Goal: Information Seeking & Learning: Learn about a topic

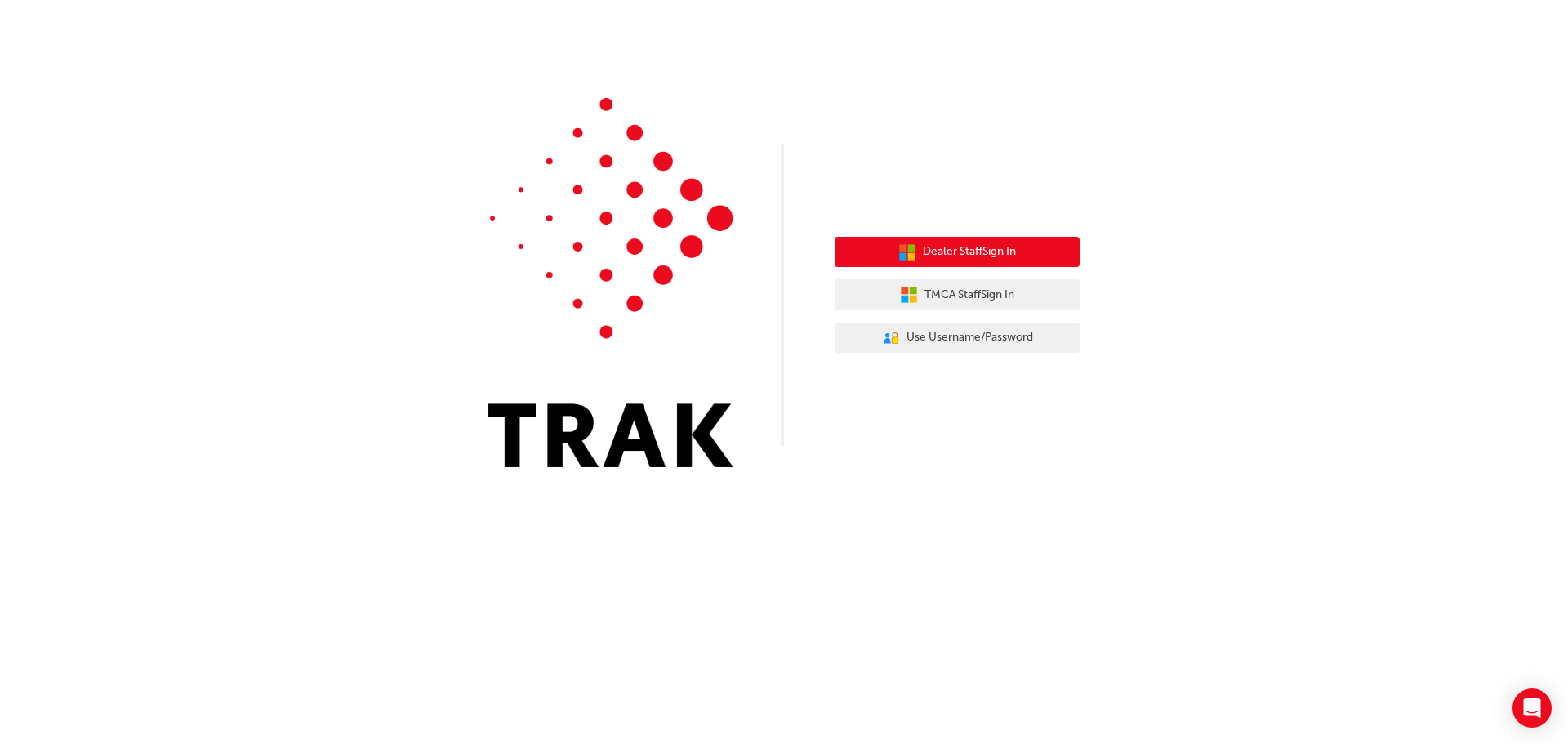
click at [1041, 241] on button "Dealer Staff Sign In" at bounding box center [957, 252] width 245 height 31
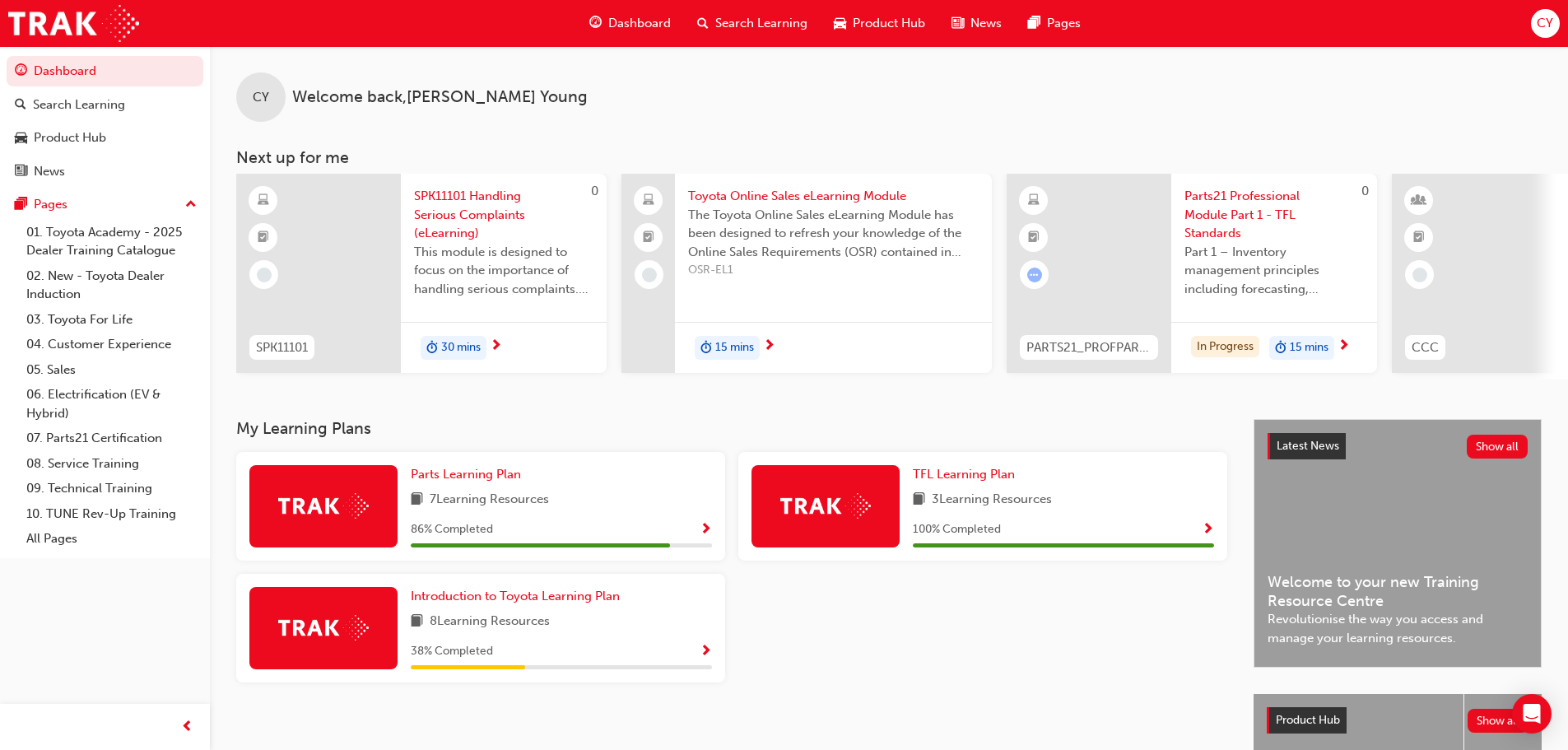
click at [756, 40] on div "Search Learning" at bounding box center [752, 23] width 136 height 34
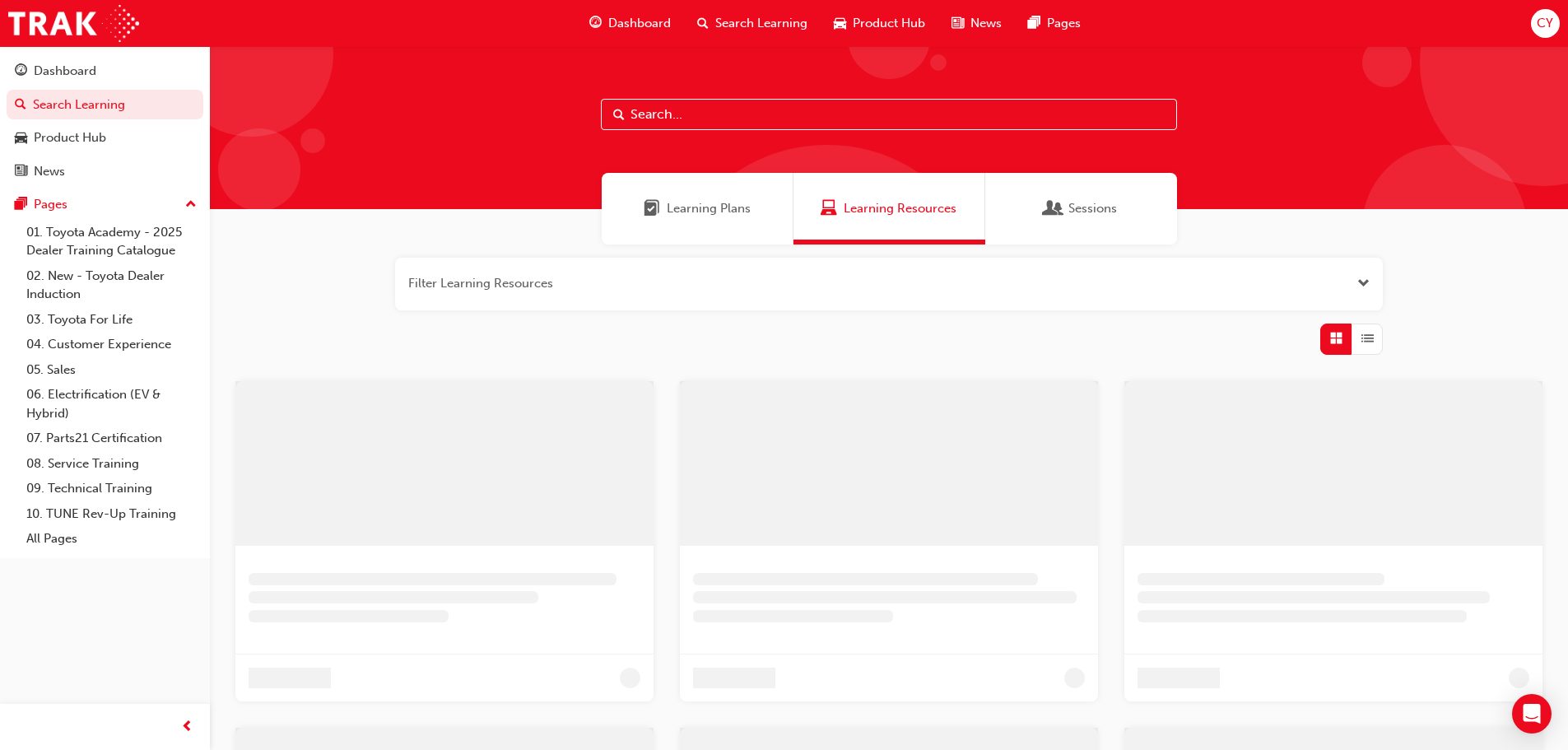
click at [748, 115] on input "text" at bounding box center [889, 115] width 576 height 32
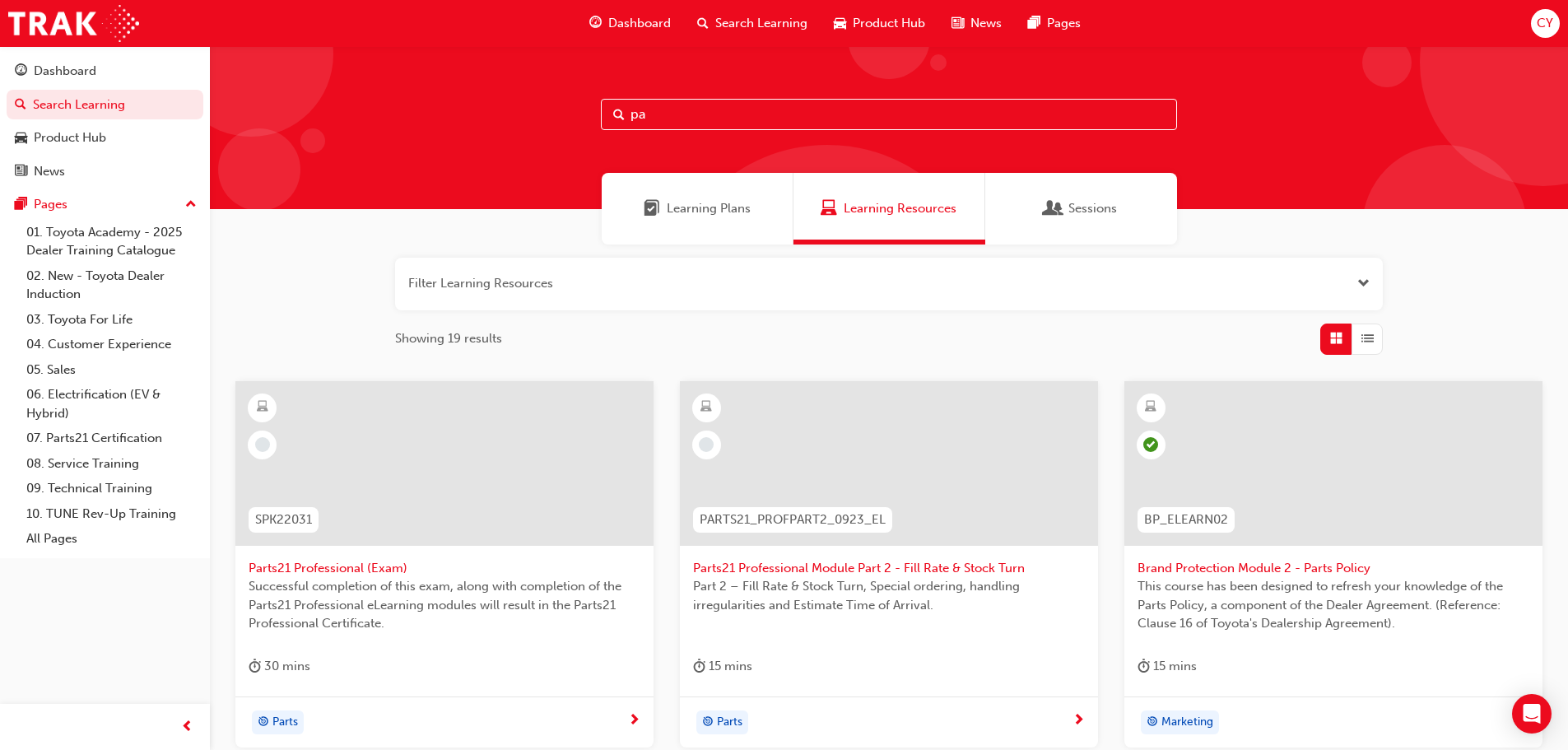
type input "p"
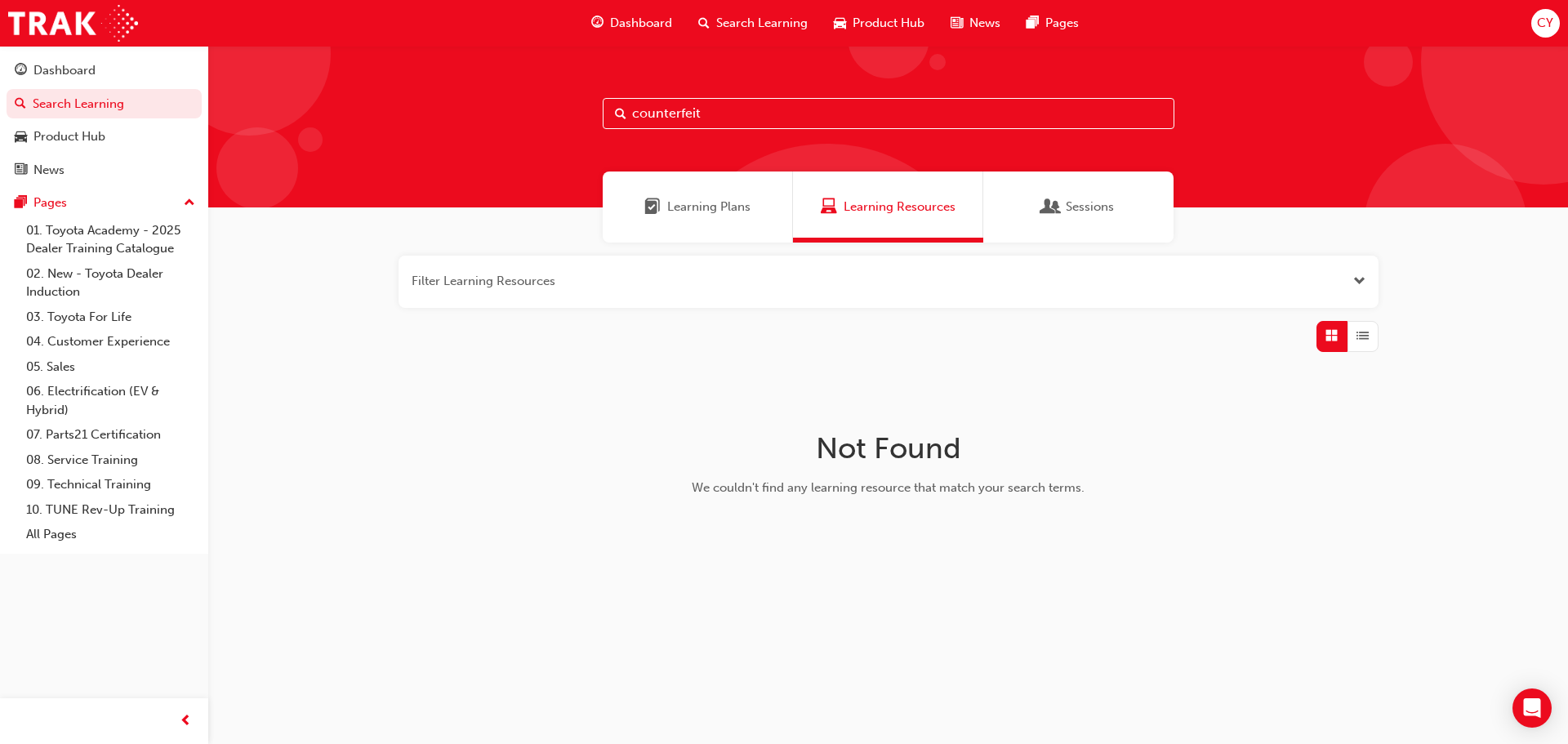
drag, startPoint x: 778, startPoint y: 114, endPoint x: 353, endPoint y: 112, distance: 425.0
click at [353, 112] on div "counterfeit" at bounding box center [888, 126] width 1360 height 162
type input "parts"
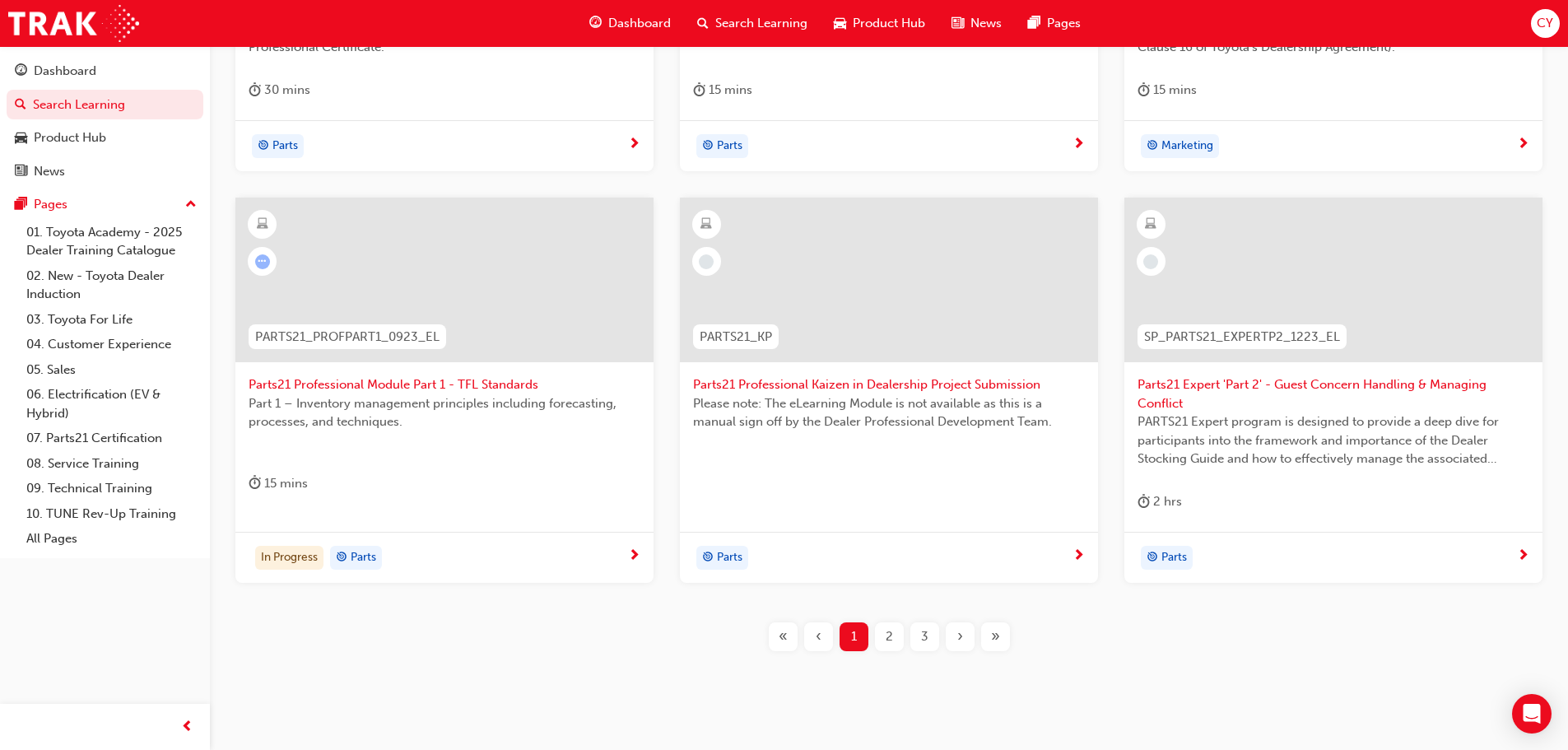
scroll to position [610, 0]
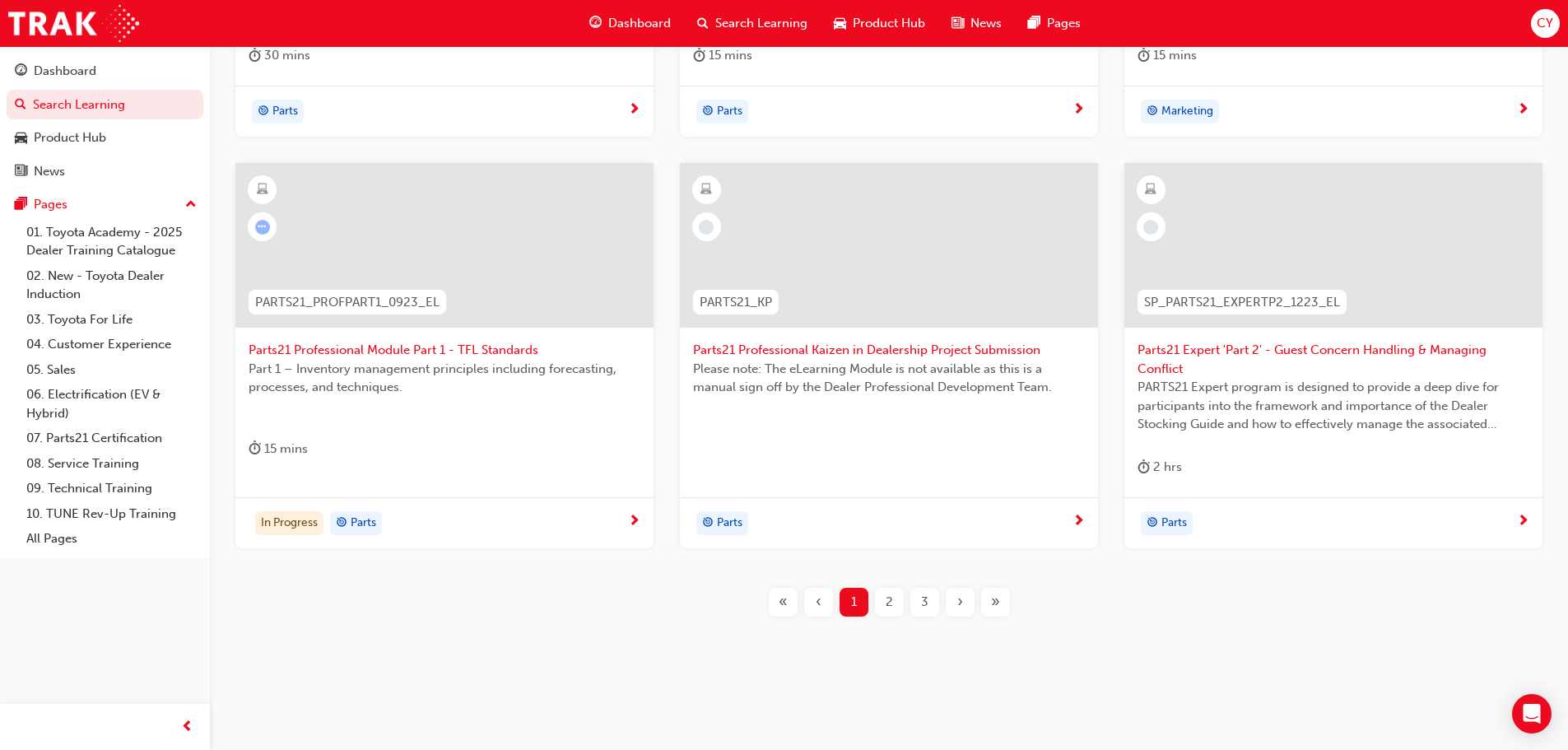
click at [882, 601] on div "2" at bounding box center [889, 602] width 29 height 29
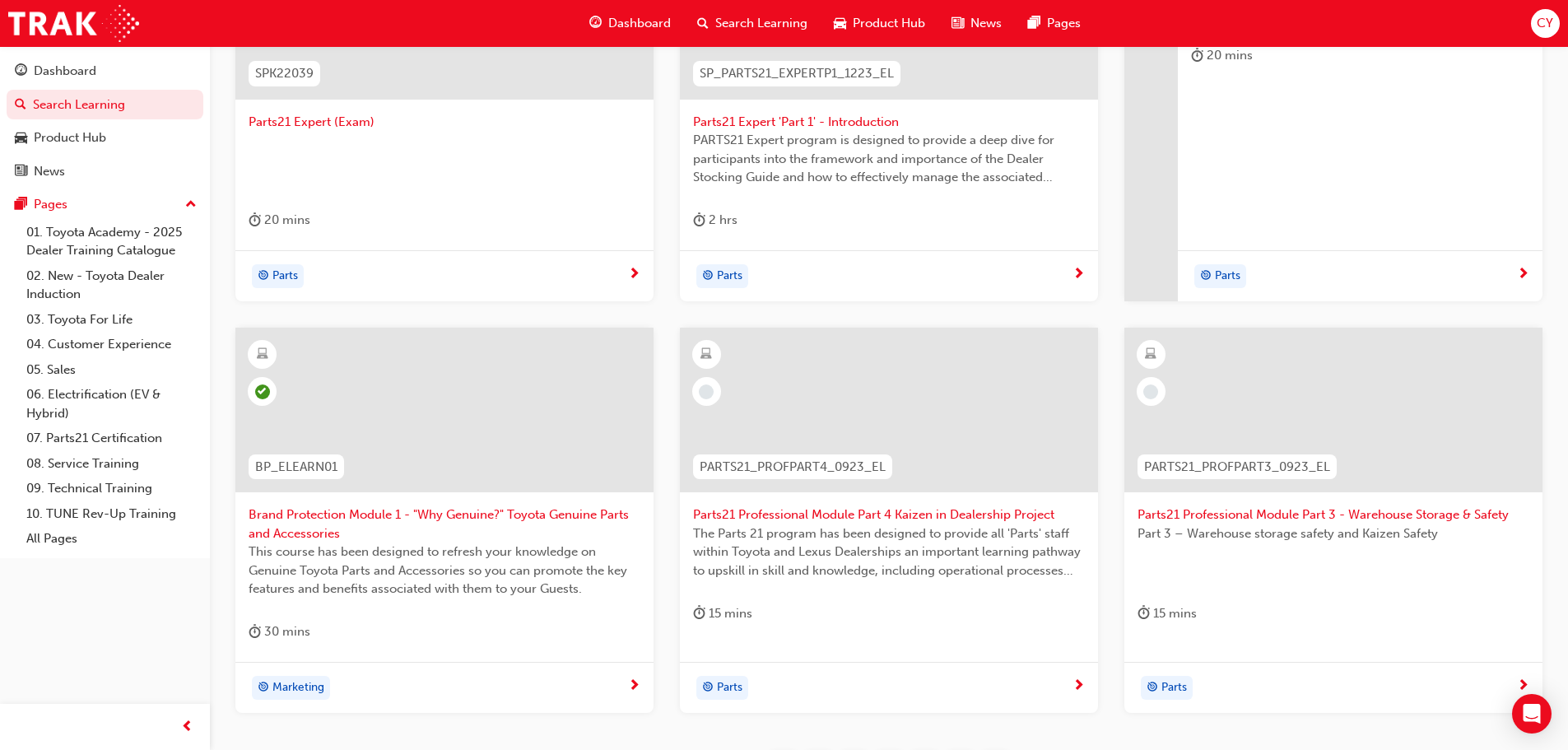
scroll to position [610, 0]
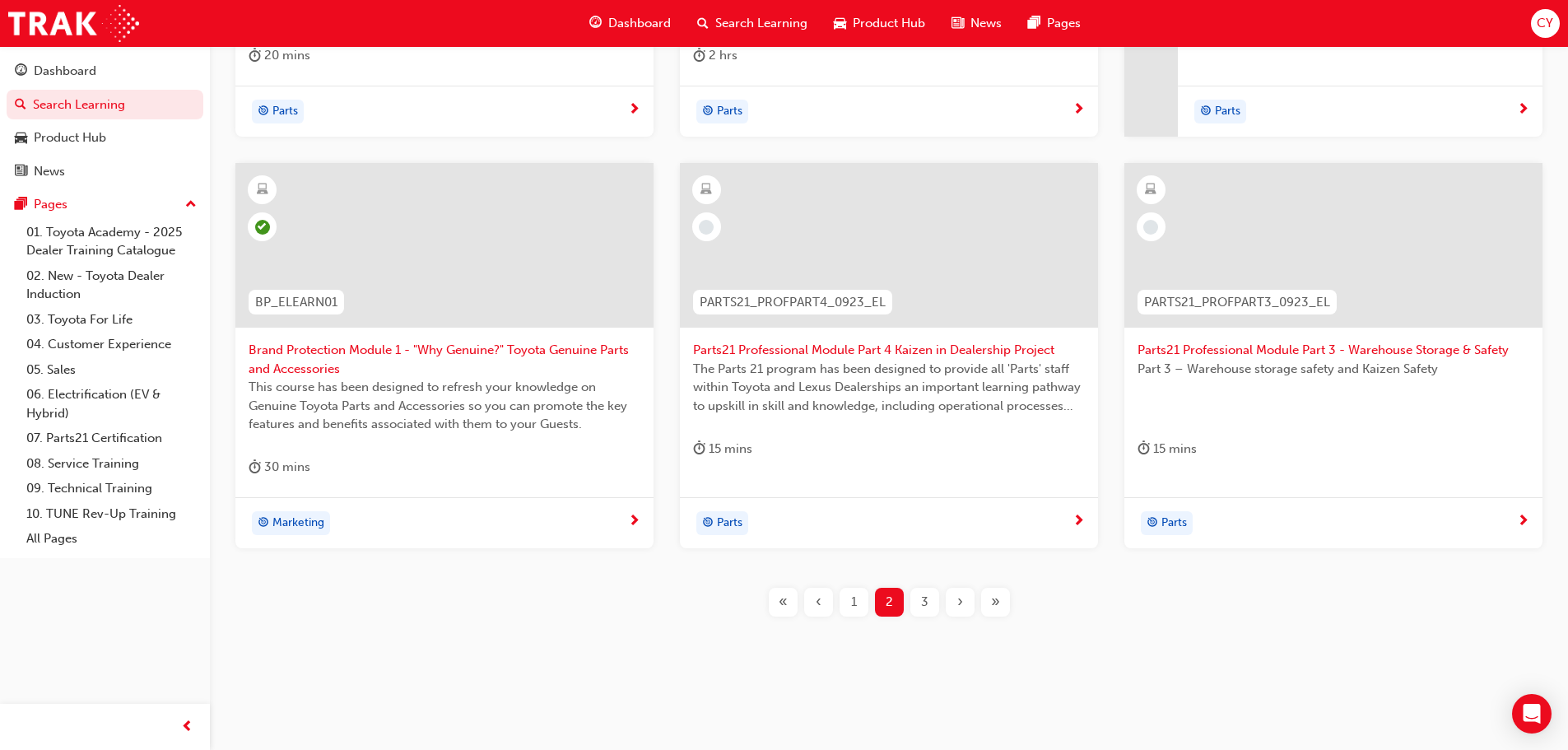
click at [925, 607] on span "3" at bounding box center [925, 602] width 7 height 19
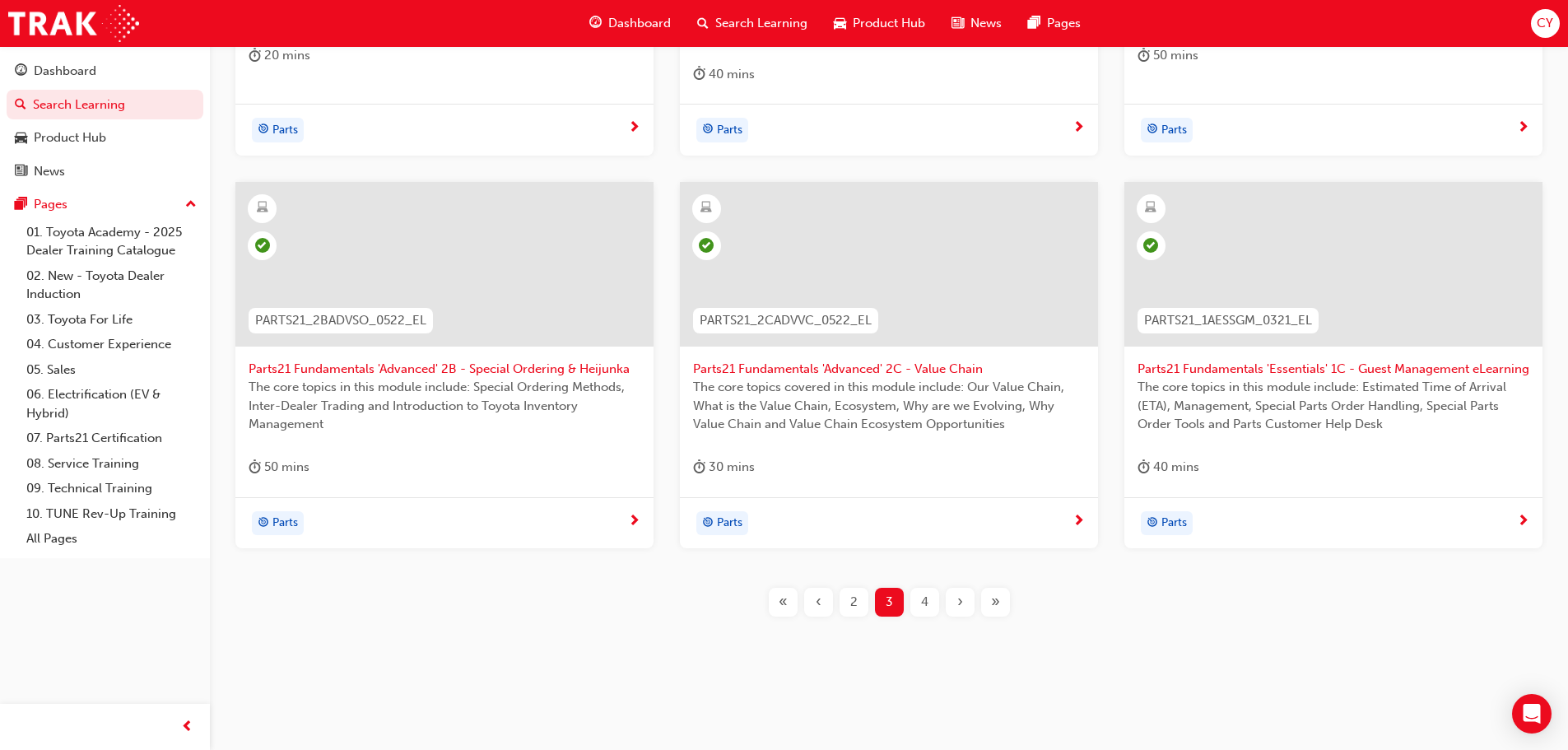
click at [930, 604] on div "4" at bounding box center [925, 602] width 29 height 29
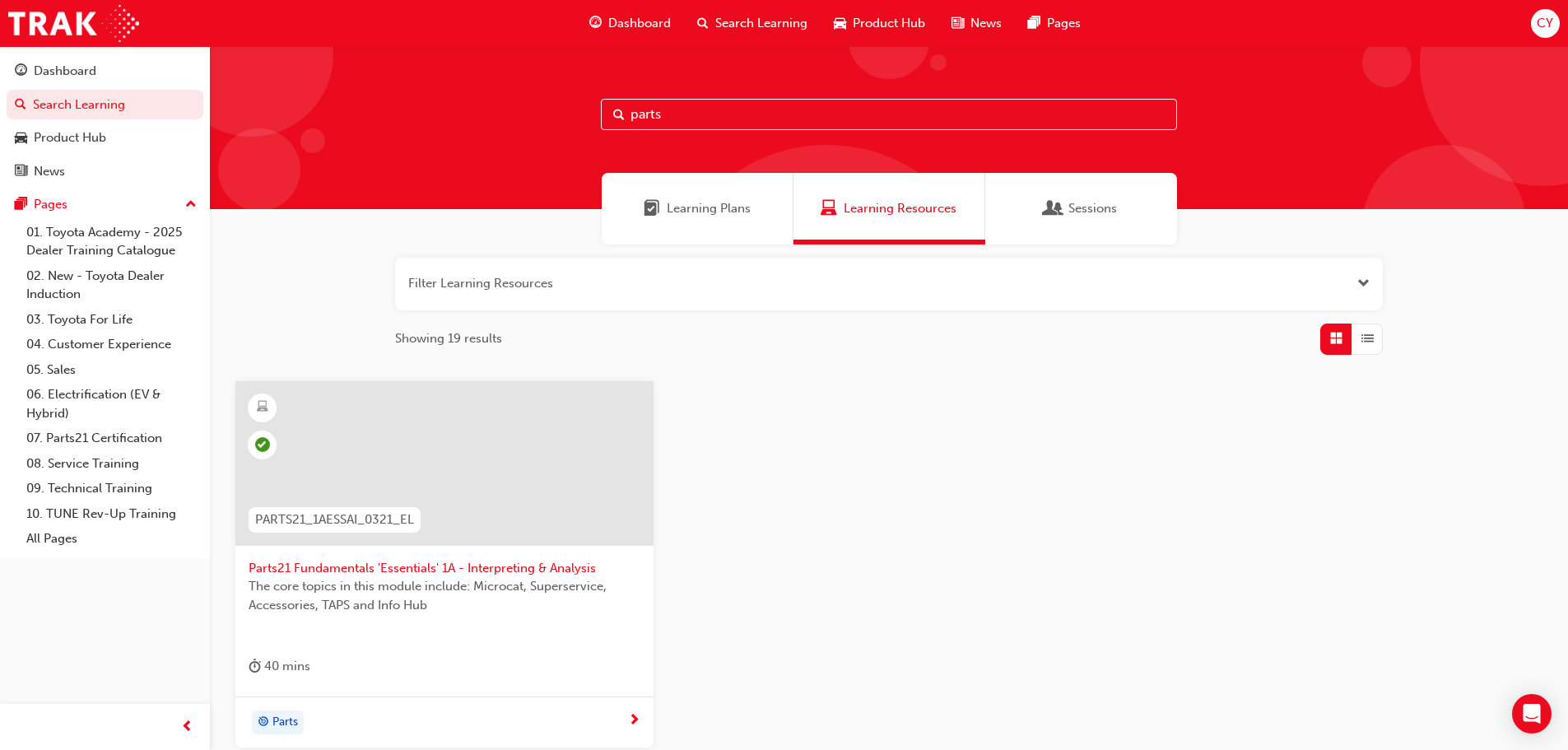
click at [720, 222] on div "Learning Plans" at bounding box center [698, 209] width 192 height 72
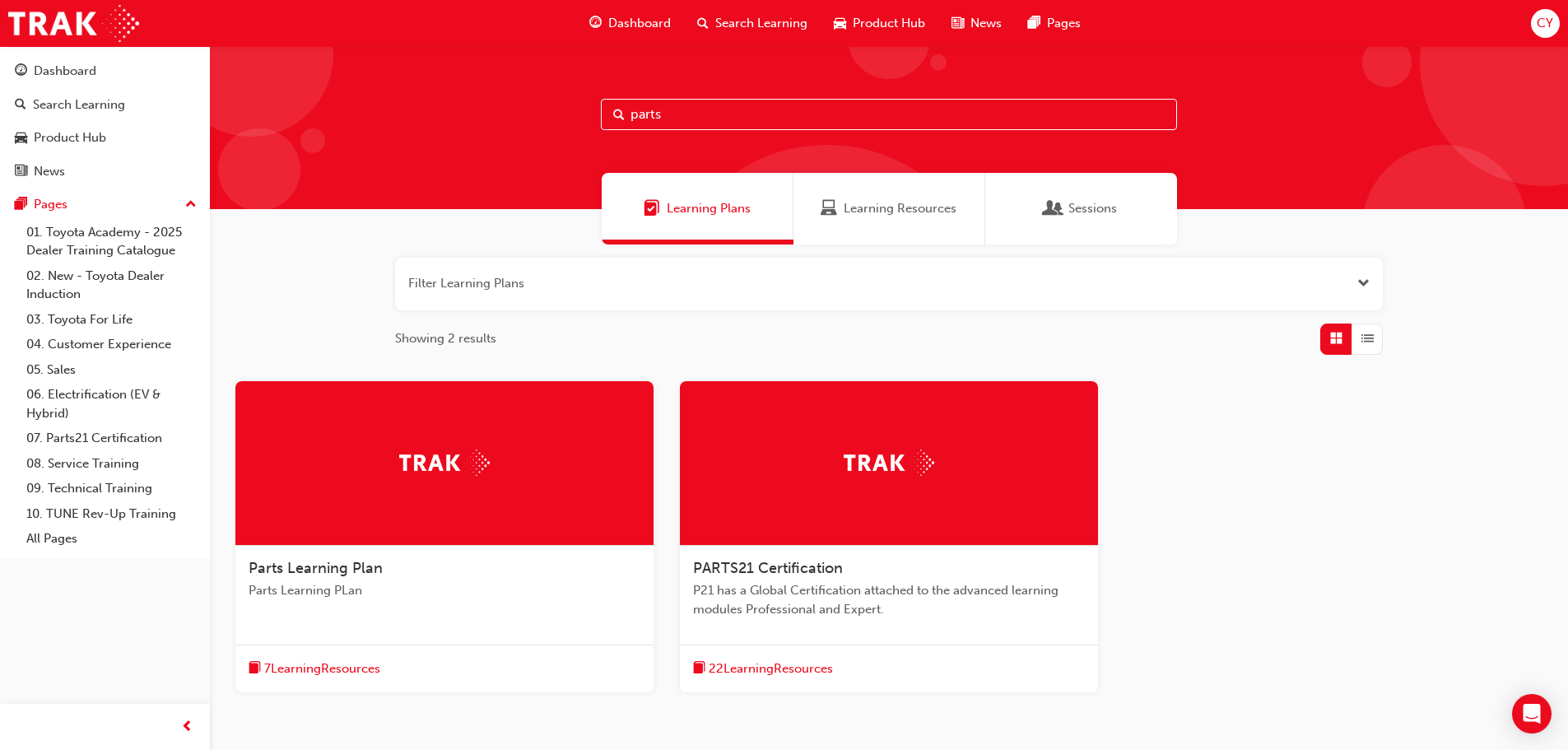
click at [523, 521] on div at bounding box center [444, 463] width 418 height 165
